Goal: Information Seeking & Learning: Learn about a topic

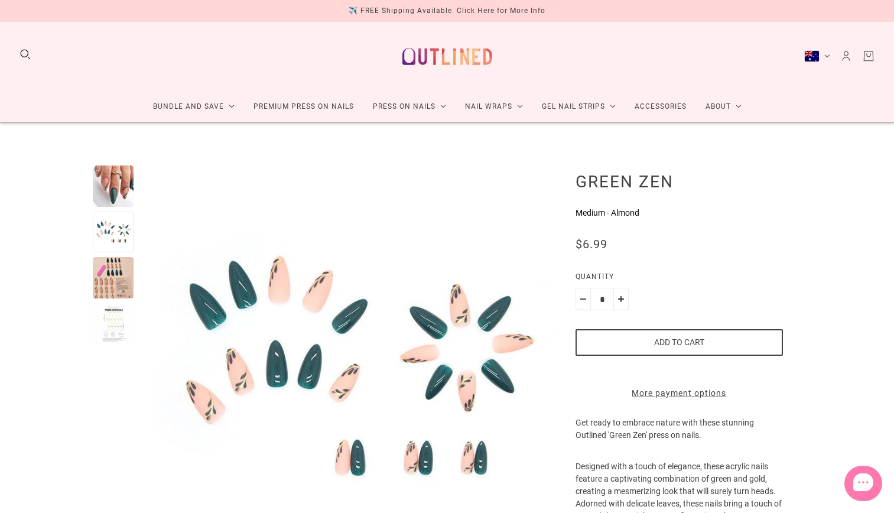
click at [113, 257] on div at bounding box center [113, 277] width 41 height 41
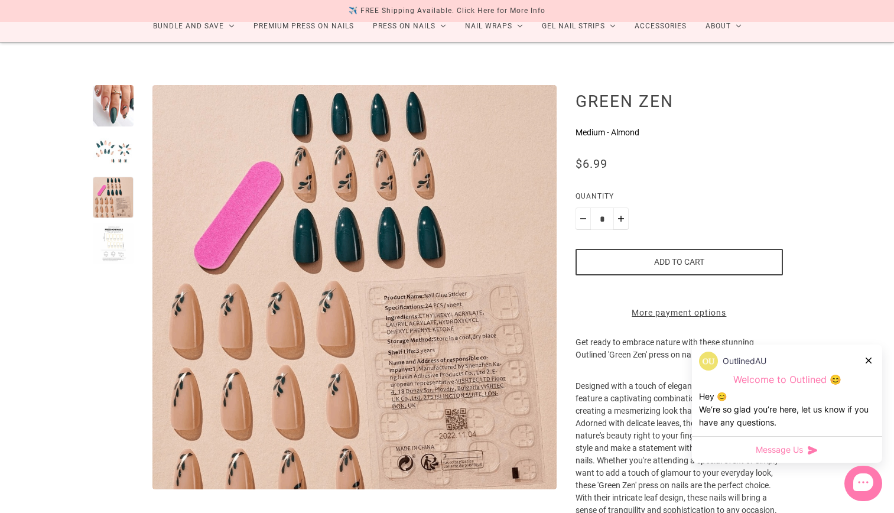
click at [112, 229] on div at bounding box center [113, 243] width 41 height 41
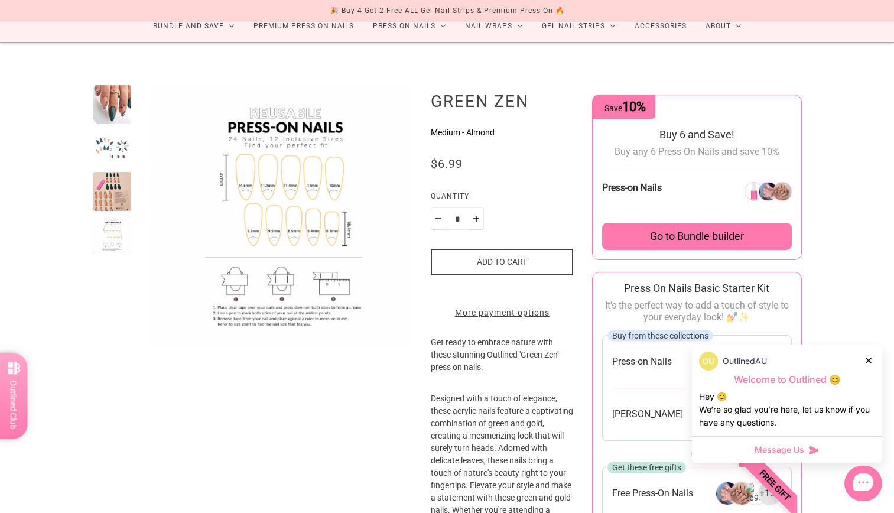
click at [109, 105] on div at bounding box center [112, 104] width 39 height 39
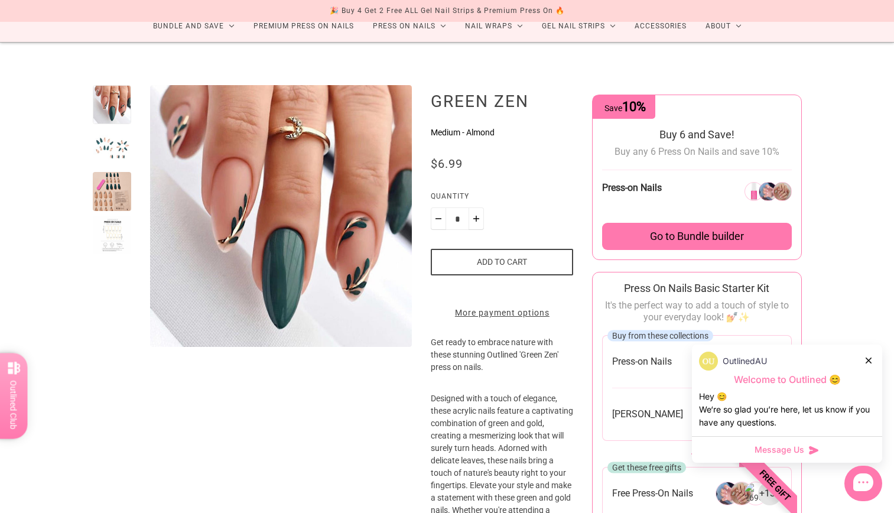
click at [101, 141] on div at bounding box center [112, 148] width 39 height 39
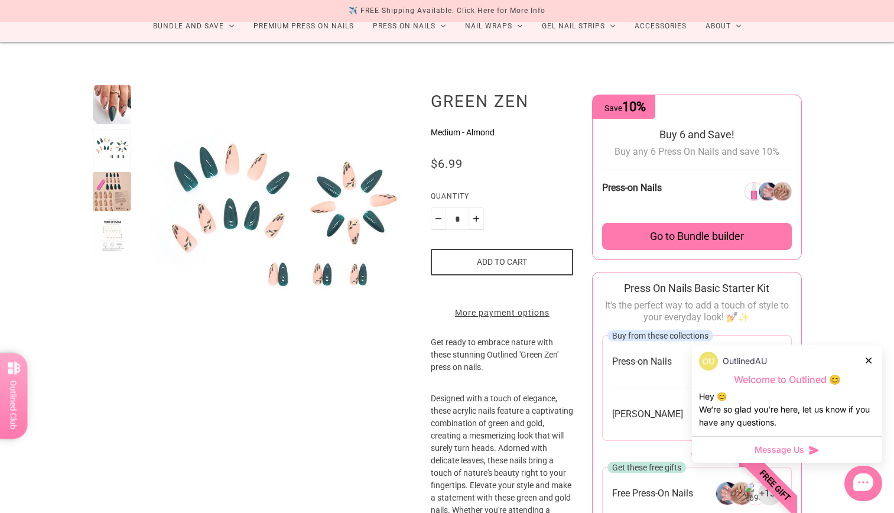
click at [106, 111] on div at bounding box center [112, 104] width 39 height 39
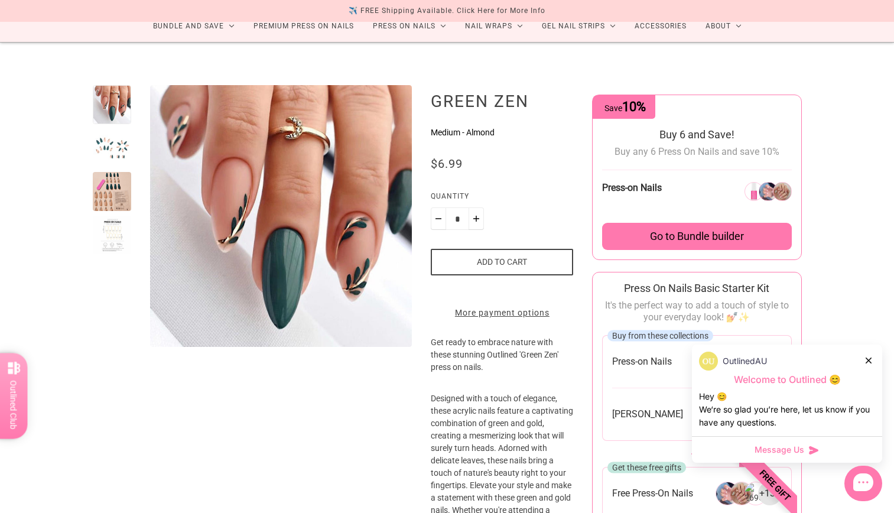
click at [111, 142] on div at bounding box center [112, 148] width 39 height 39
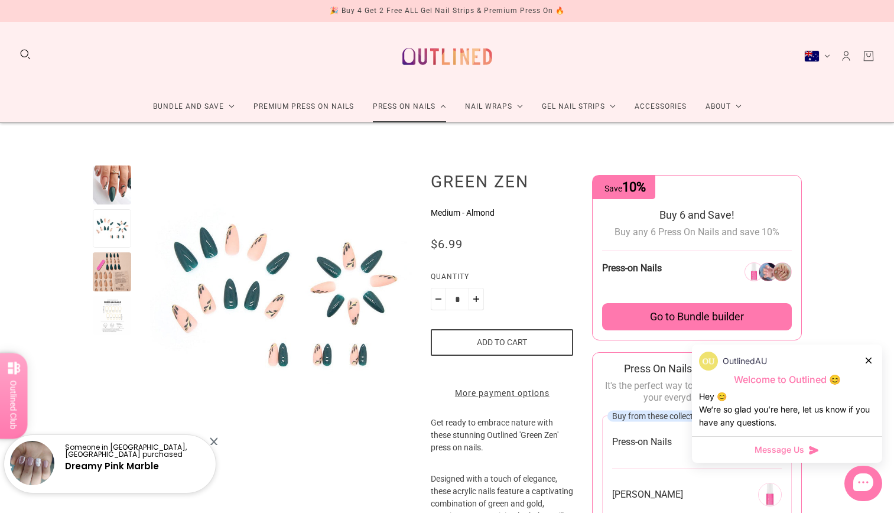
click at [441, 107] on icon at bounding box center [443, 107] width 6 height 4
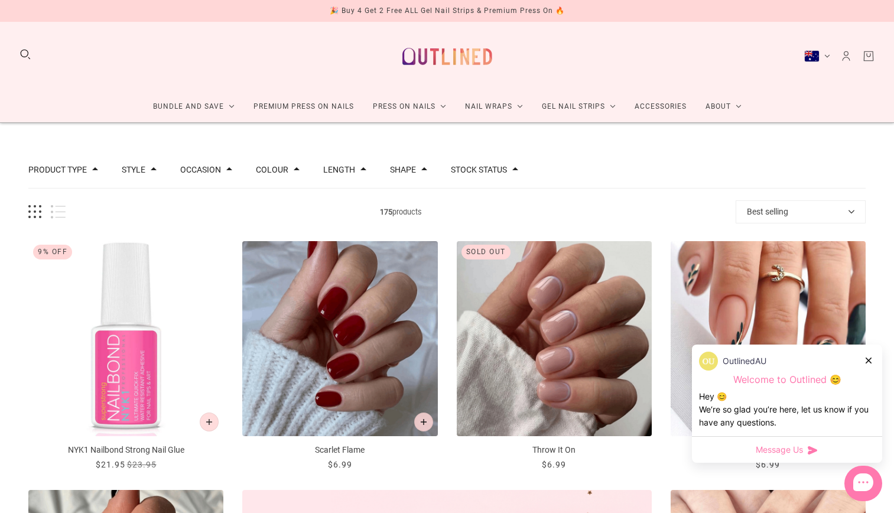
click at [152, 168] on span at bounding box center [154, 169] width 6 height 6
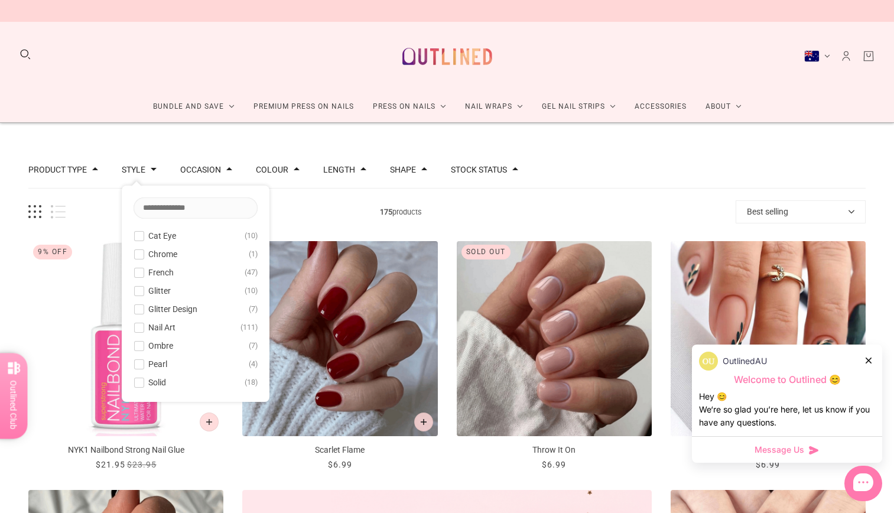
click at [294, 172] on span at bounding box center [297, 169] width 6 height 6
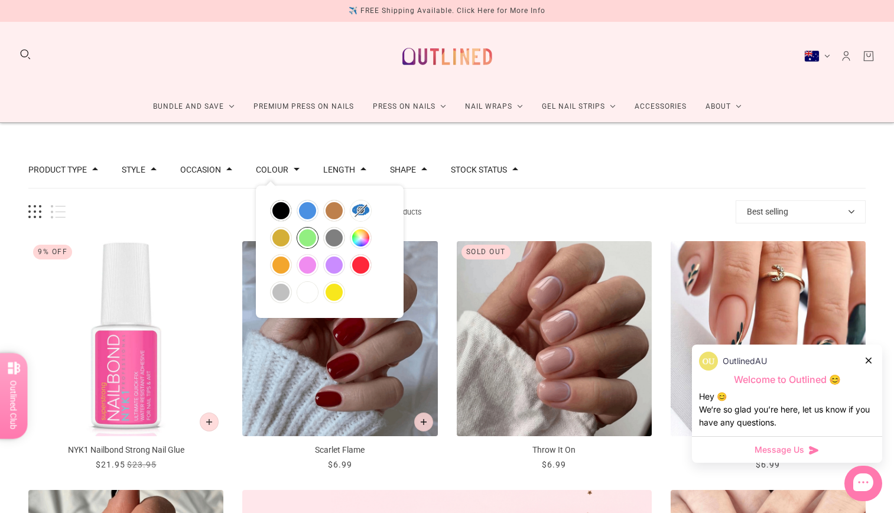
click at [302, 240] on button "green" at bounding box center [307, 238] width 21 height 21
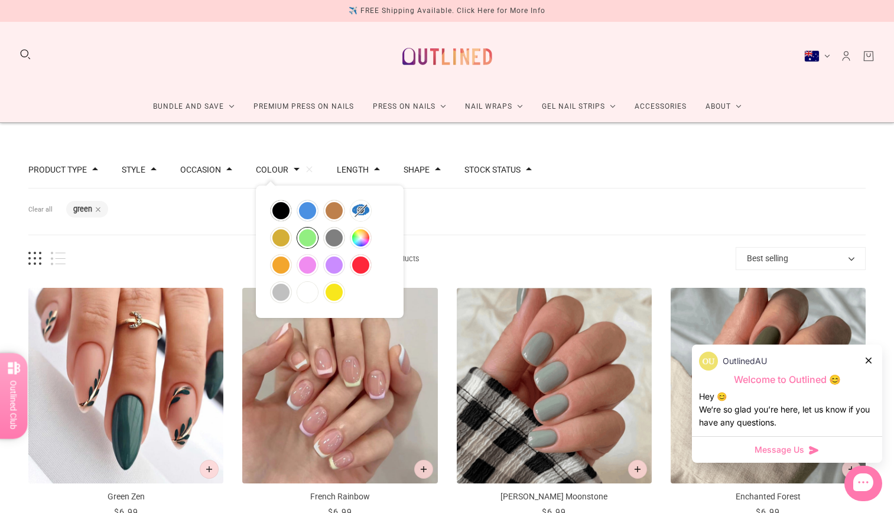
click at [560, 184] on div "Product Type Press on Manicure 16 Style French 4 Nail Art 10 Solid 4 Occasion C…" at bounding box center [447, 170] width 838 height 37
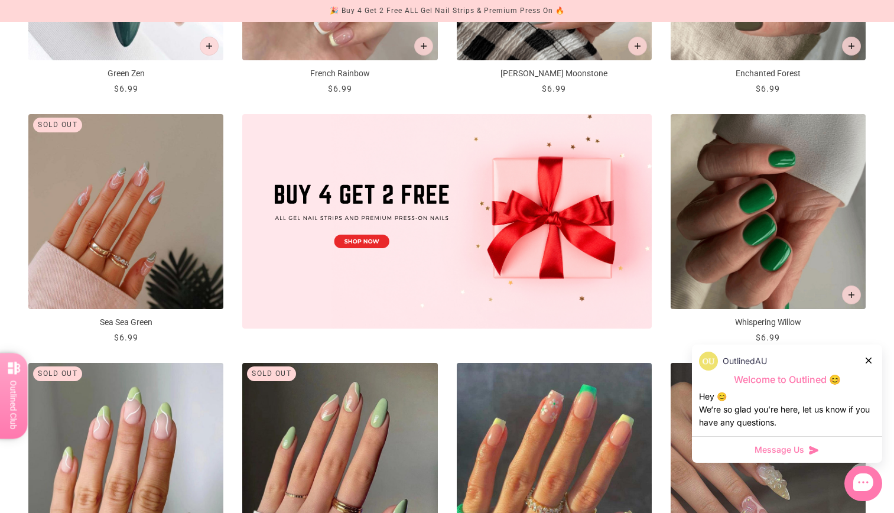
scroll to position [634, 0]
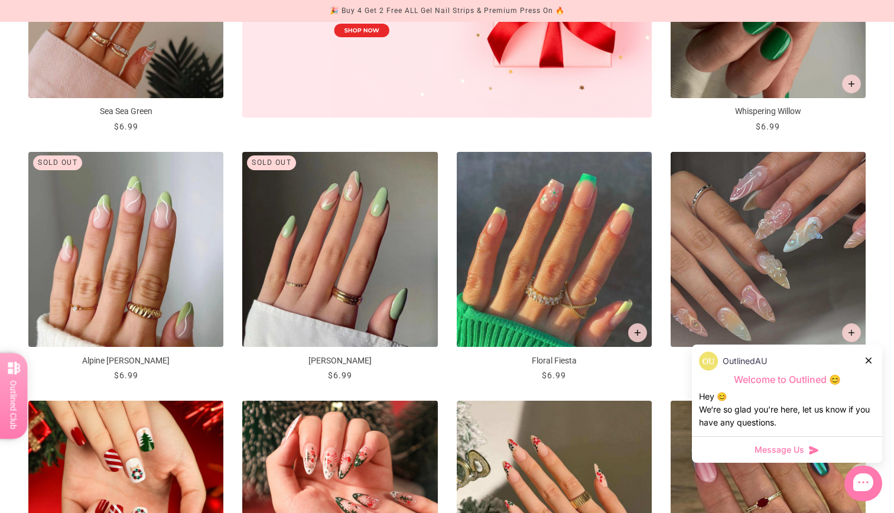
click at [870, 362] on icon at bounding box center [869, 361] width 6 height 6
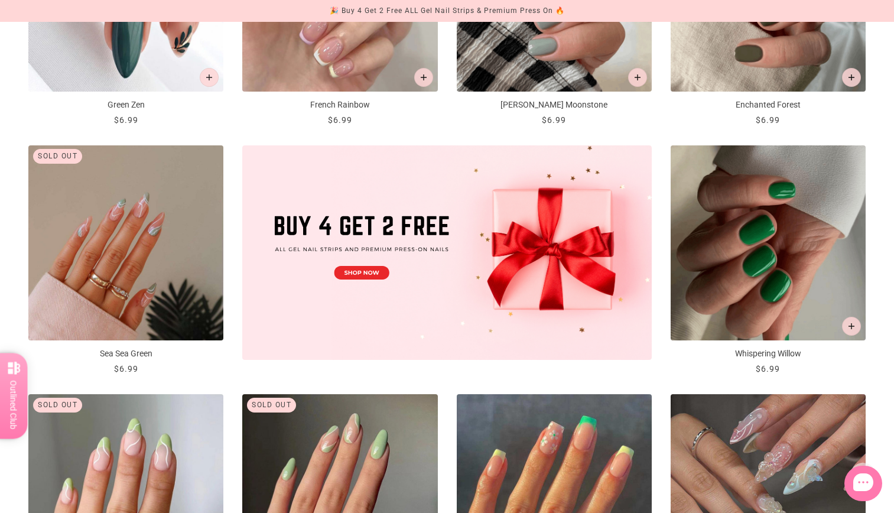
scroll to position [0, 0]
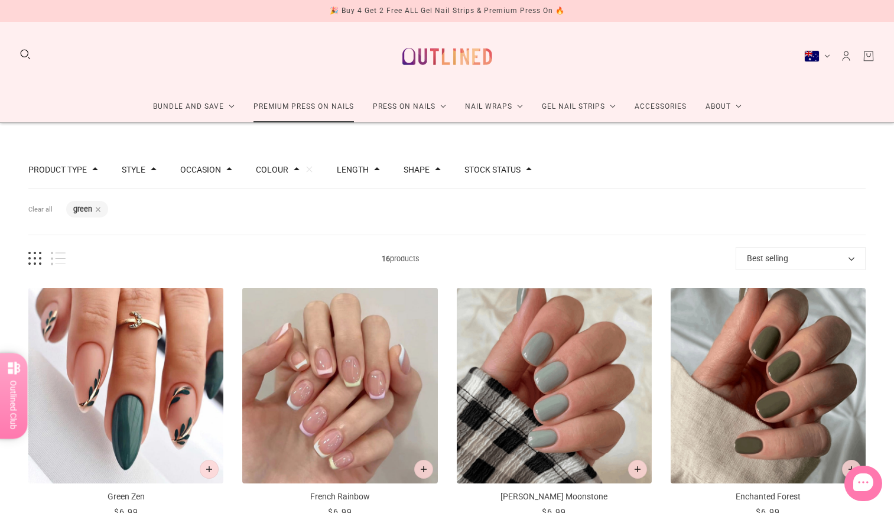
click at [322, 114] on link "Premium Press On Nails" at bounding box center [303, 106] width 119 height 31
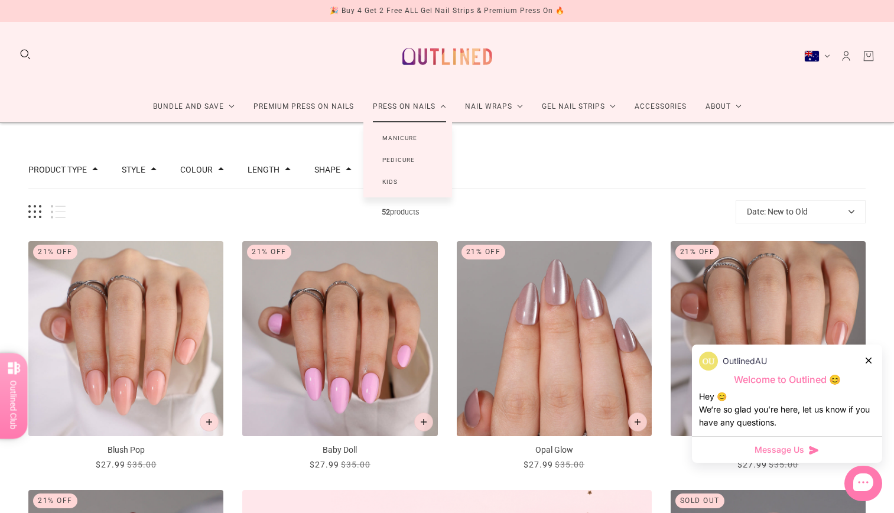
click at [400, 138] on link "Manicure" at bounding box center [400, 138] width 73 height 22
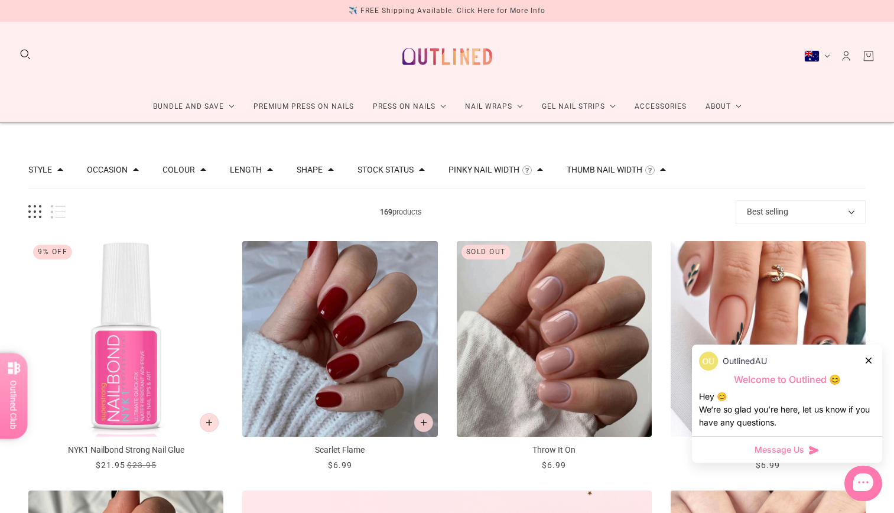
click at [199, 174] on div "Colour" at bounding box center [185, 170] width 44 height 8
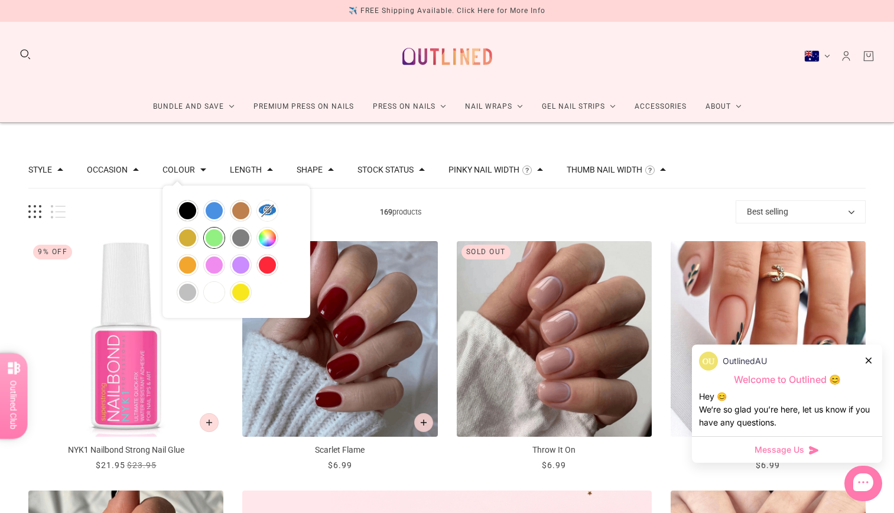
click at [214, 238] on button "green" at bounding box center [214, 238] width 21 height 21
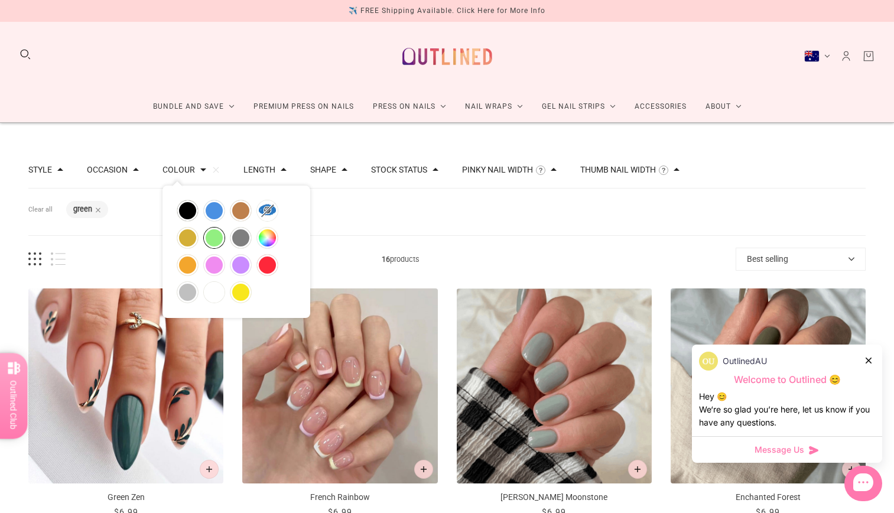
click at [790, 154] on div "Style French 4 Nail Art 10 Solid 4 Occasion Christmas 6 Valentines Day 1 Colour…" at bounding box center [447, 170] width 838 height 37
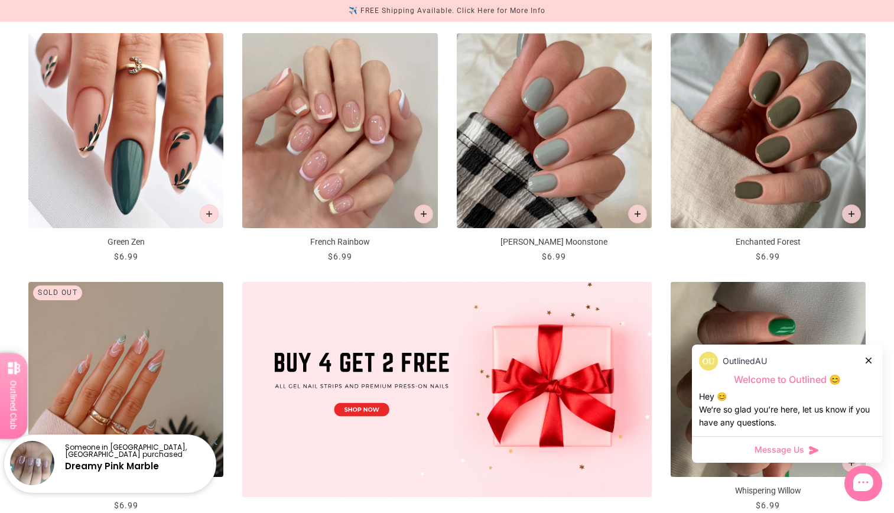
scroll to position [217, 0]
